Goal: Task Accomplishment & Management: Use online tool/utility

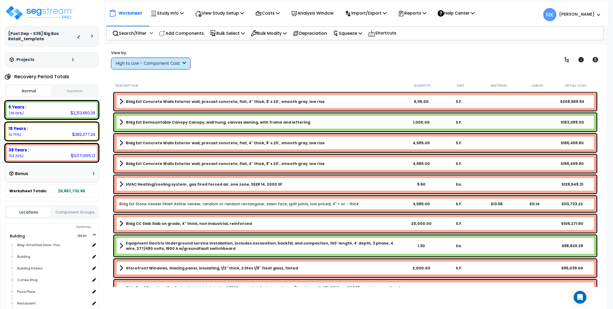
click at [92, 34] on icon at bounding box center [92, 35] width 2 height 3
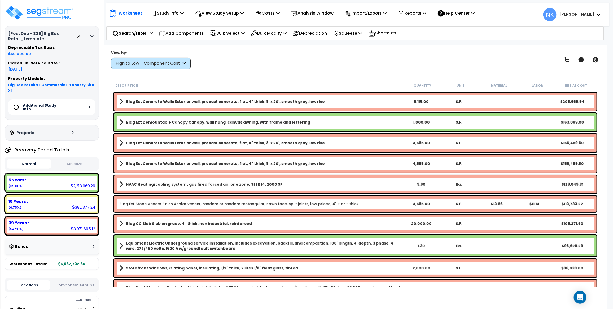
click at [86, 99] on div "Additional Study Info" at bounding box center [51, 106] width 87 height 15
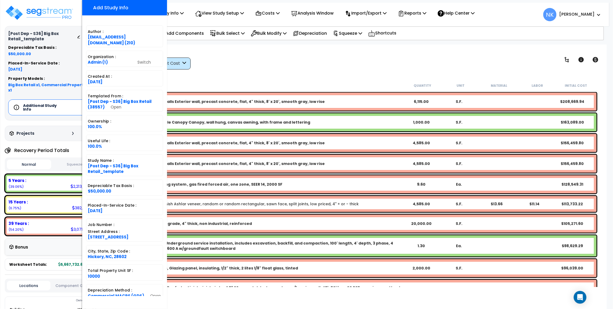
scroll to position [87, 0]
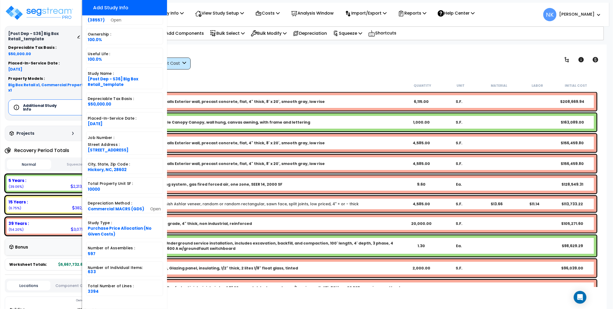
drag, startPoint x: 11, startPoint y: 32, endPoint x: 40, endPoint y: 33, distance: 29.4
click at [40, 33] on h3 "[Post Dep - S36] Big Box Retail_template" at bounding box center [42, 36] width 69 height 11
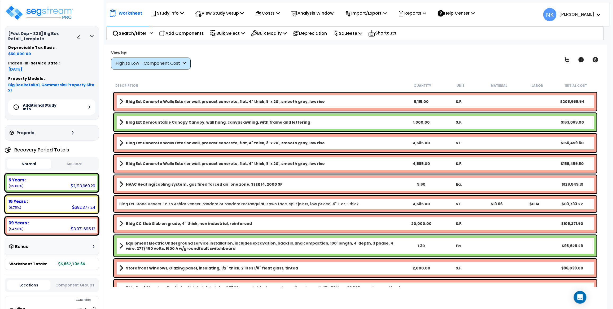
copy h3 "Post Dep - S36"
click at [69, 15] on img at bounding box center [39, 13] width 69 height 16
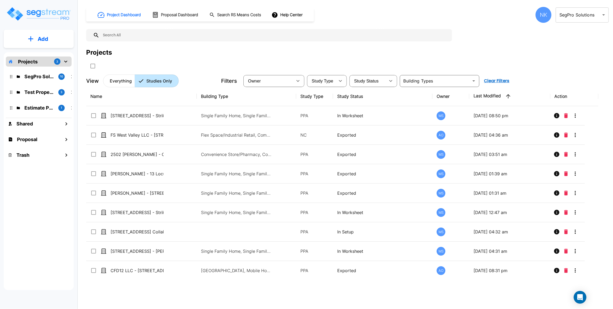
click at [565, 16] on body "× Your report is being generated. Be patient! × We're working on your Modificat…" at bounding box center [306, 154] width 613 height 309
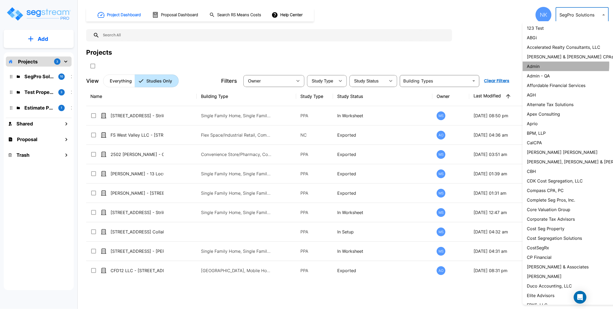
click at [546, 66] on li "Admin" at bounding box center [582, 66] width 120 height 10
type input "1"
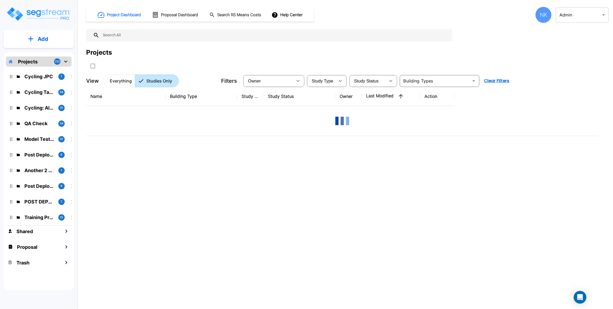
click at [237, 37] on input "text" at bounding box center [274, 35] width 350 height 12
paste input "Post Dep - S36"
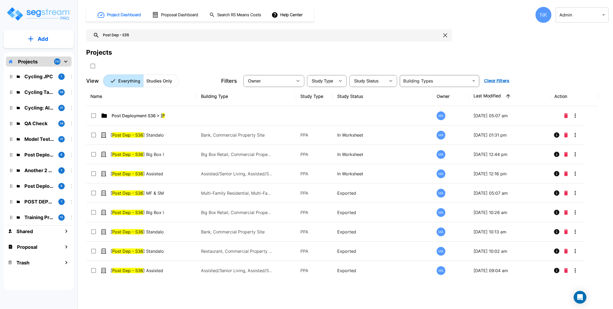
type input "Post Dep - S36"
drag, startPoint x: 197, startPoint y: 98, endPoint x: 250, endPoint y: 101, distance: 53.4
click at [250, 101] on th "Building Type" at bounding box center [246, 96] width 99 height 19
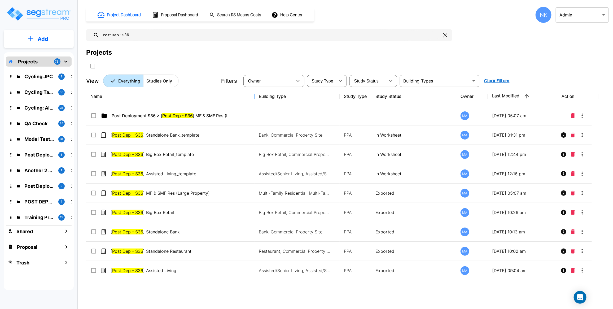
drag, startPoint x: 196, startPoint y: 96, endPoint x: 258, endPoint y: 96, distance: 62.0
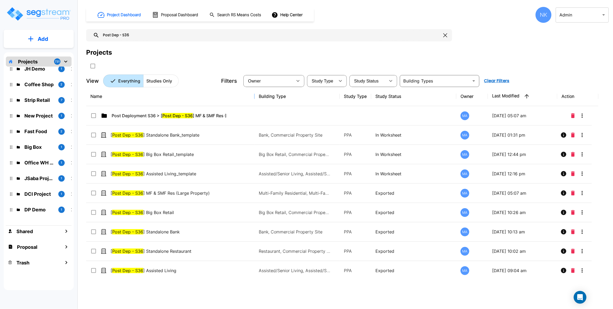
scroll to position [10341, 0]
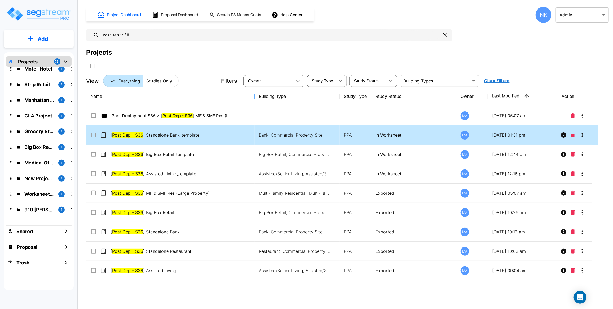
click at [94, 136] on Bank_template"] "select row [Post Dep - S36] Standalone Bank_template" at bounding box center [92, 134] width 5 height 5
checkbox Bank_template"] "false"
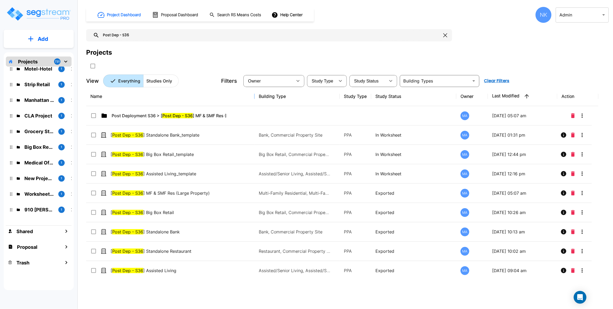
click at [92, 156] on Retail_template"] "select row [Post Dep - S36] Big Box Retail_template" at bounding box center [92, 153] width 5 height 5
checkbox Retail_template"] "false"
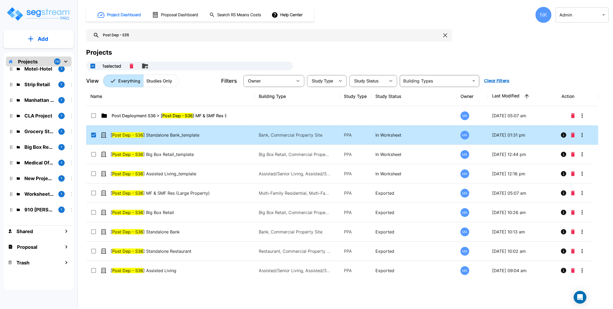
checkbox Bank_template"] "true"
checkbox Retail_template"] "true"
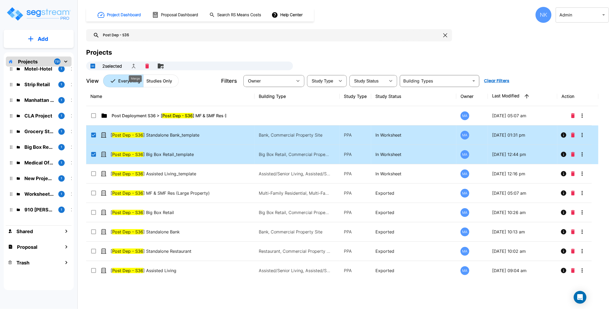
click at [136, 67] on icon "Merge" at bounding box center [133, 66] width 6 height 6
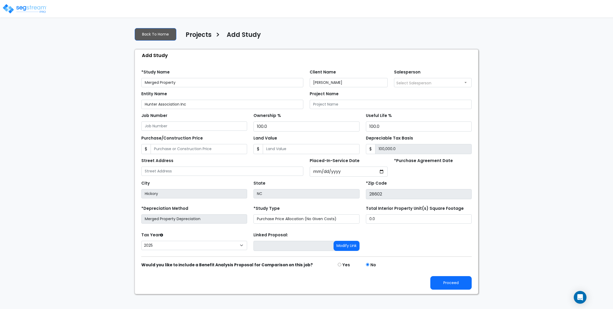
select select "2025"
type input "Merged Property - Test"
click at [446, 289] on button "Proceed" at bounding box center [450, 283] width 41 height 14
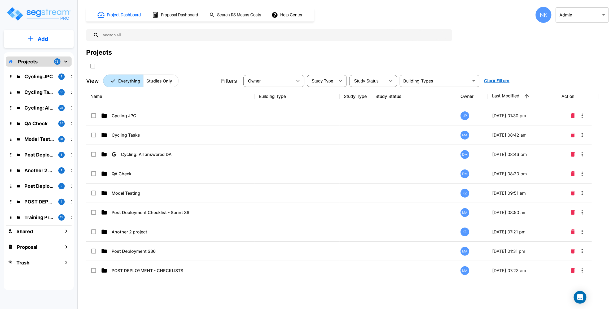
click at [175, 77] on button "Studies Only" at bounding box center [161, 80] width 36 height 13
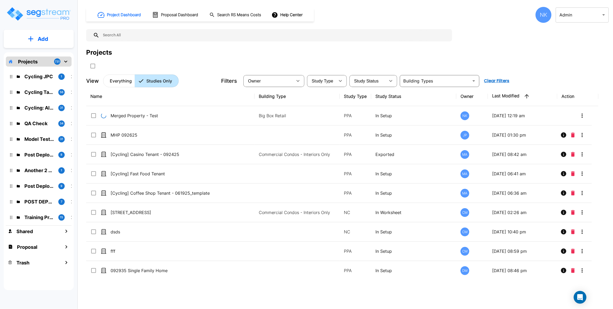
click at [166, 30] on input "text" at bounding box center [274, 35] width 350 height 12
paste input "Post Dep - S36"
type input "Post Dep - S36"
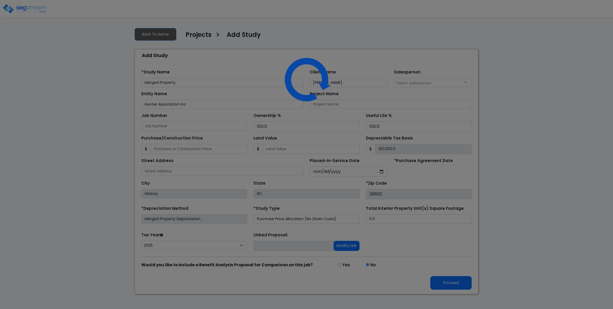
select select "2025"
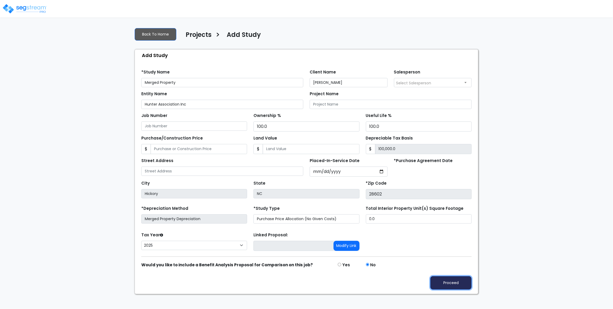
click at [443, 286] on button "Proceed" at bounding box center [450, 283] width 41 height 14
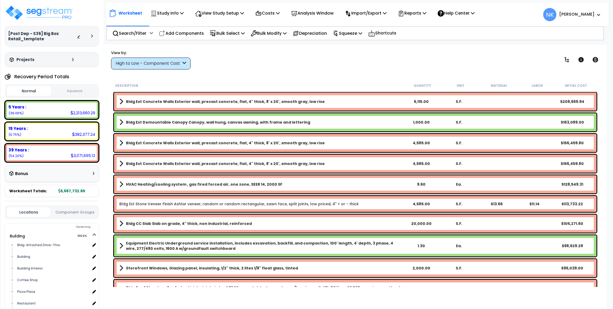
click at [91, 35] on icon at bounding box center [92, 35] width 2 height 3
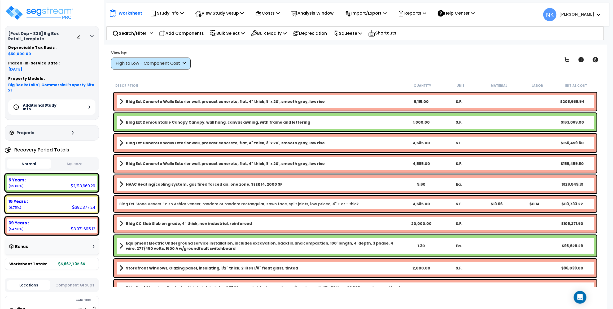
click at [90, 103] on div "Additional Study Info" at bounding box center [51, 106] width 87 height 15
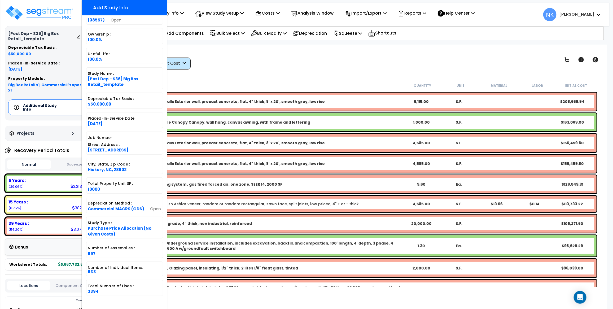
scroll to position [23, 0]
click at [272, 57] on div "View by: High to Low - Component Cost High to Low - Component Cost" at bounding box center [355, 60] width 492 height 20
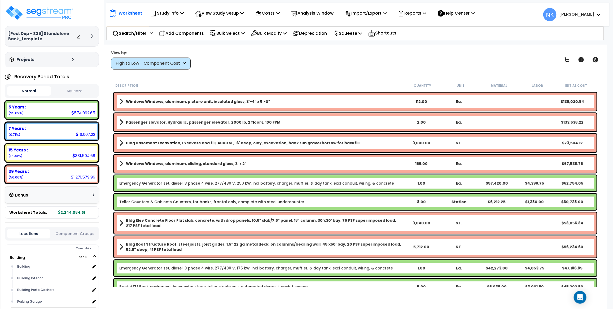
click at [93, 36] on div at bounding box center [93, 35] width 4 height 3
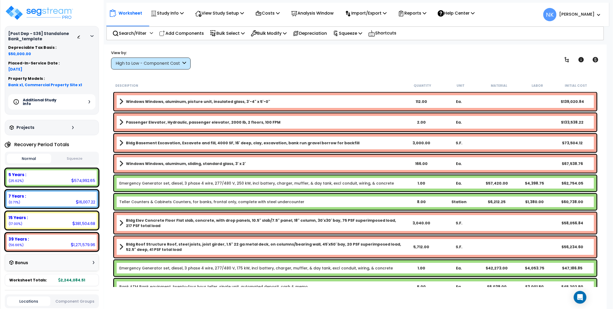
scroll to position [1, 0]
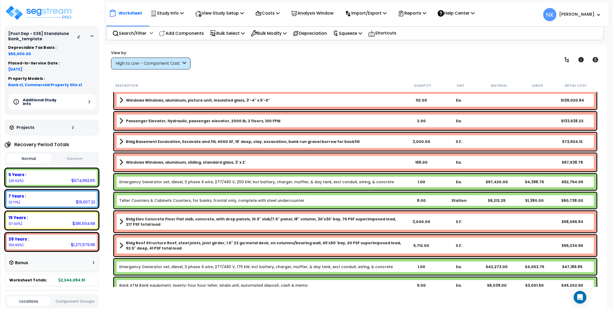
click at [77, 103] on div "Additional Study Info" at bounding box center [51, 101] width 87 height 15
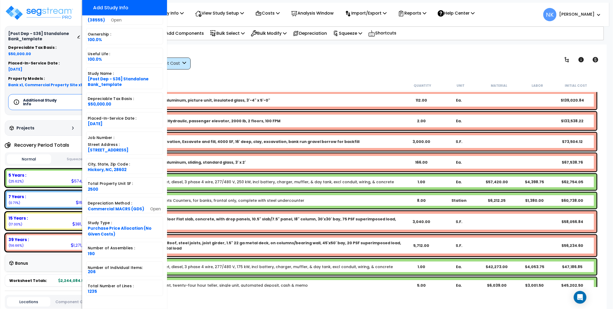
scroll to position [80, 0]
